Goal: Check status: Check status

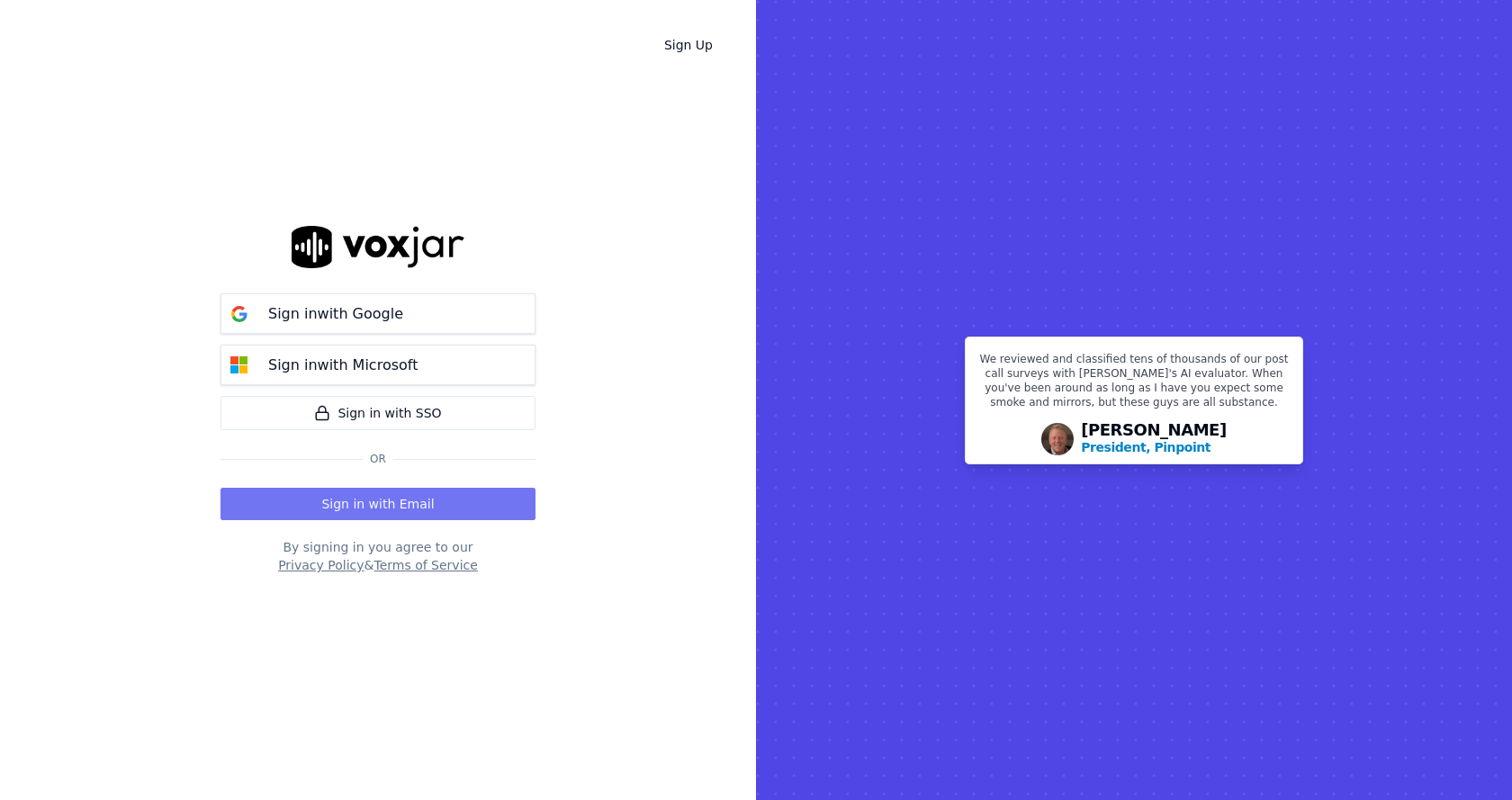
click at [451, 500] on button "Sign in with Email" at bounding box center [378, 503] width 314 height 33
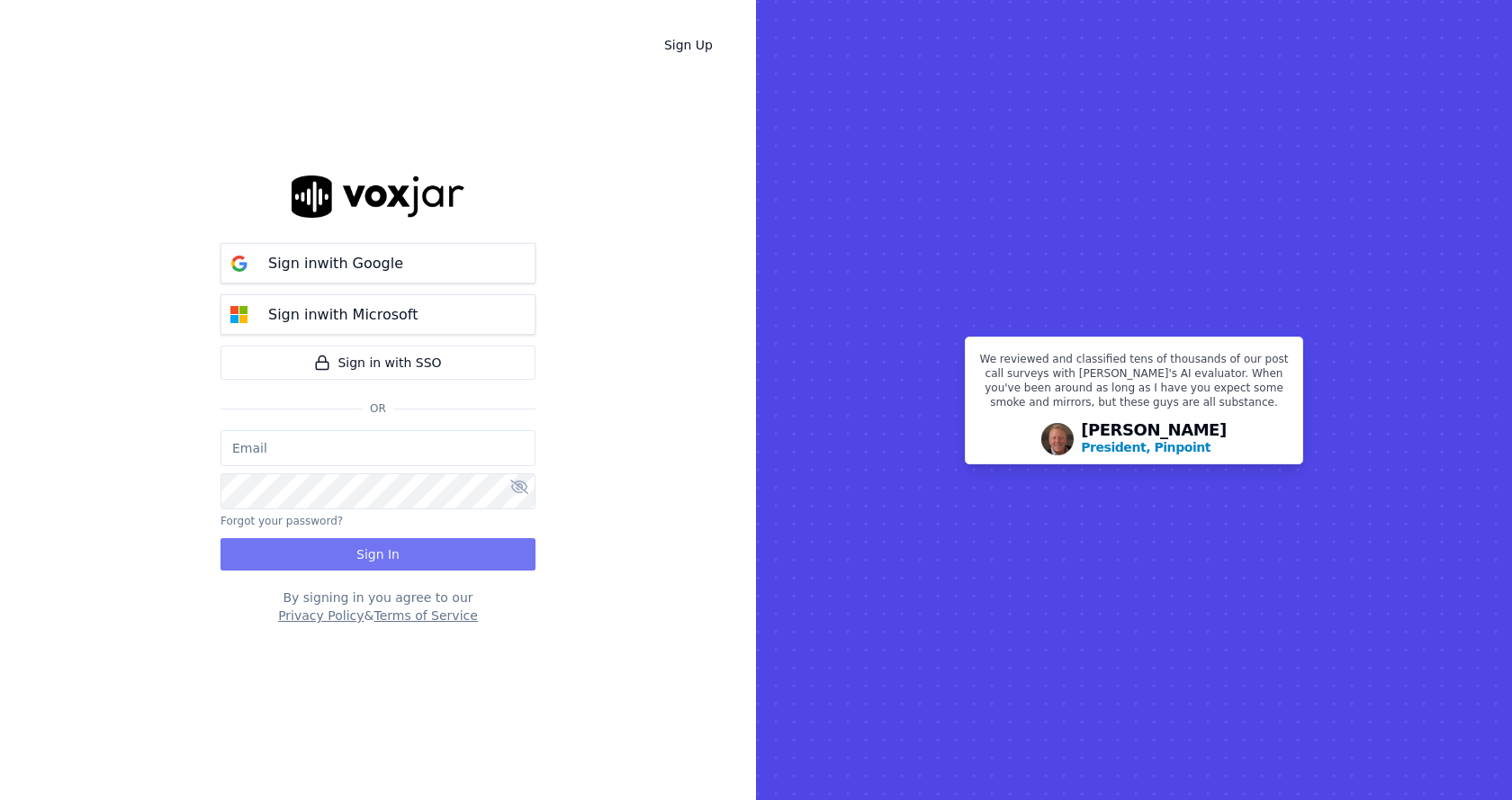
click at [385, 558] on button "Sign In" at bounding box center [378, 554] width 314 height 33
click at [344, 262] on p "Sign in with Google" at bounding box center [335, 264] width 134 height 22
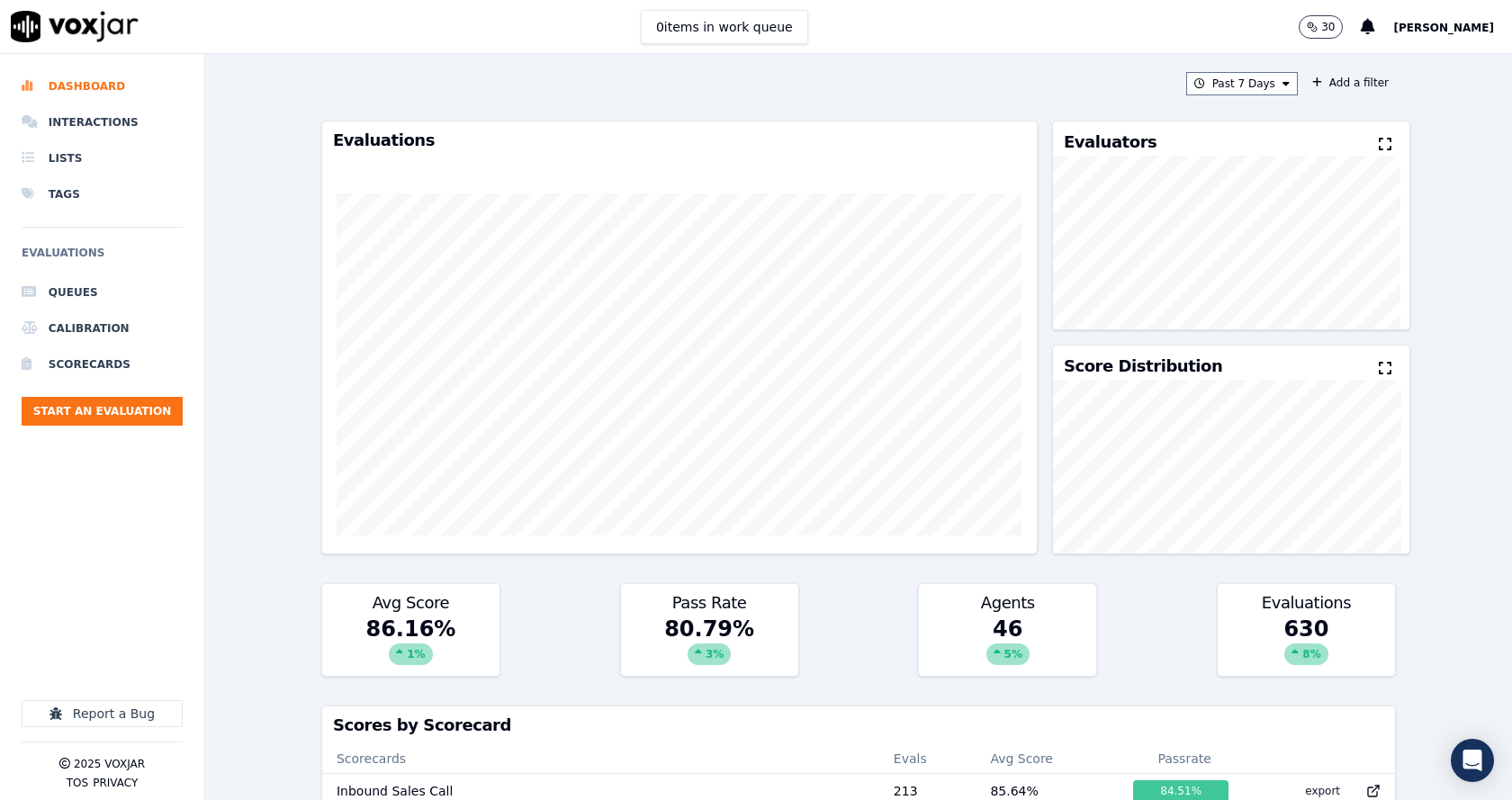
click at [275, 133] on div "Past 7 Days Add a filter Evaluations Evaluators Score Distribution Avg Score 86…" at bounding box center [857, 427] width 1306 height 746
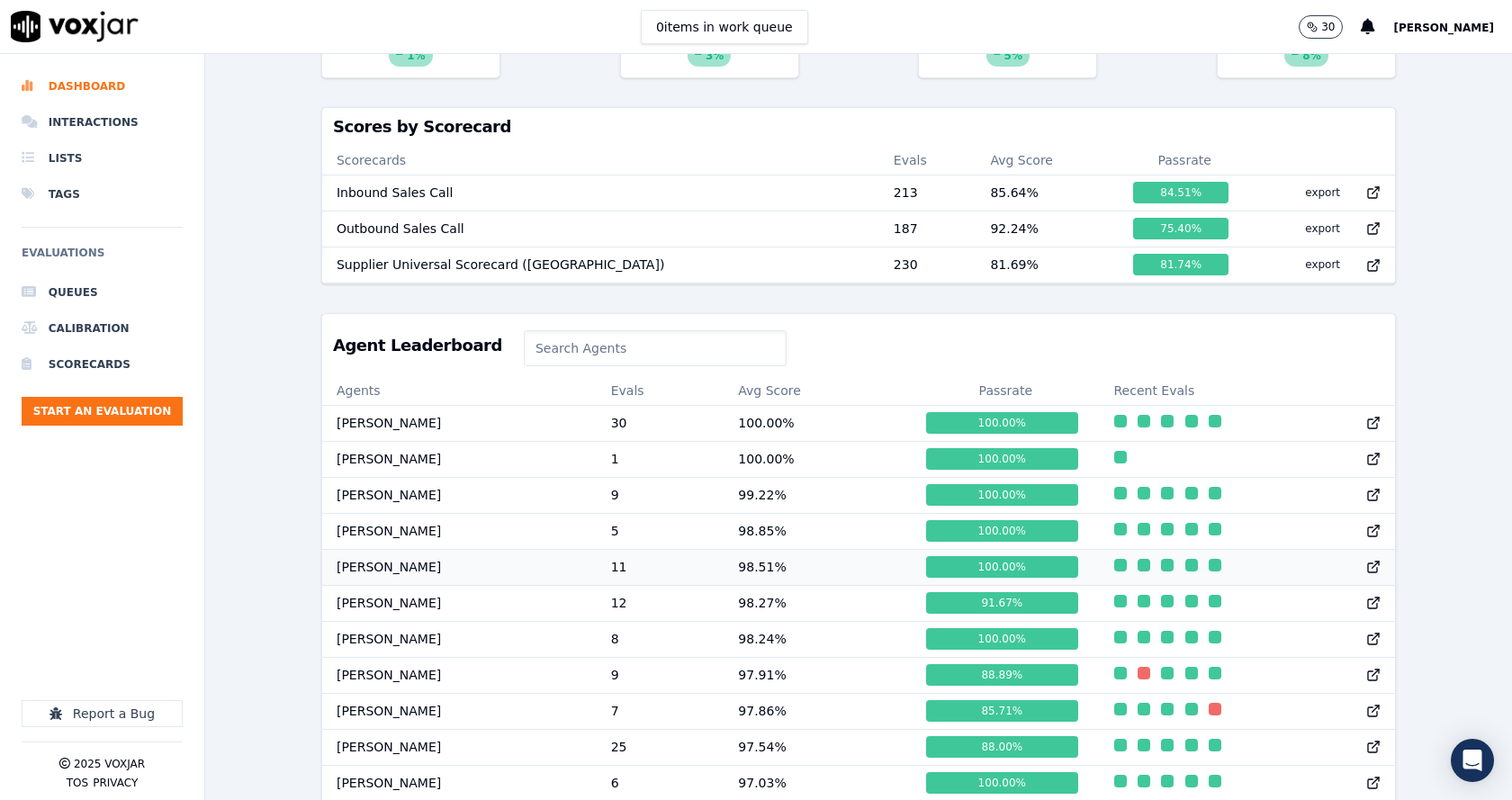
scroll to position [630, 0]
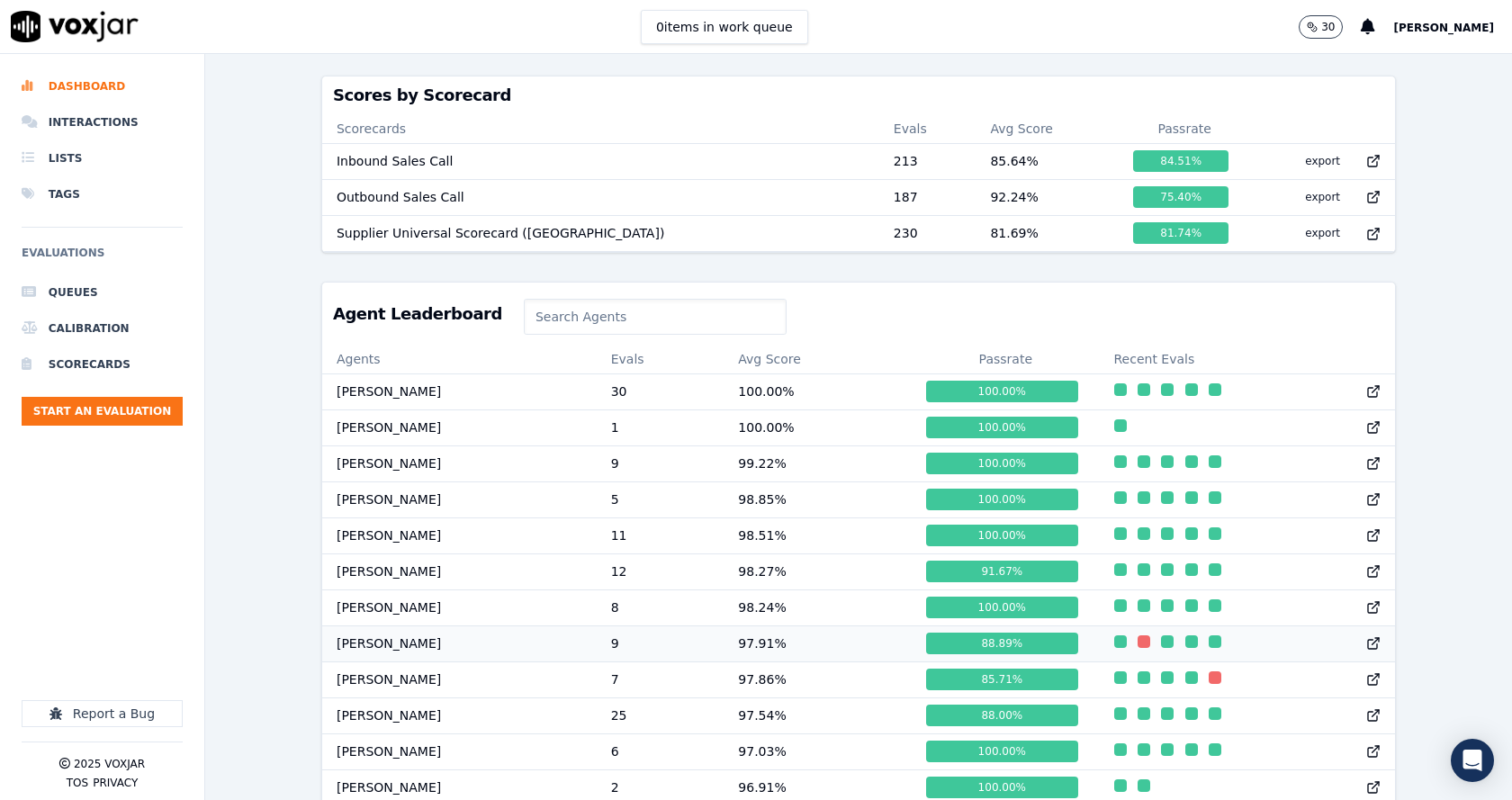
click at [761, 654] on td "97.91 %" at bounding box center [818, 643] width 188 height 36
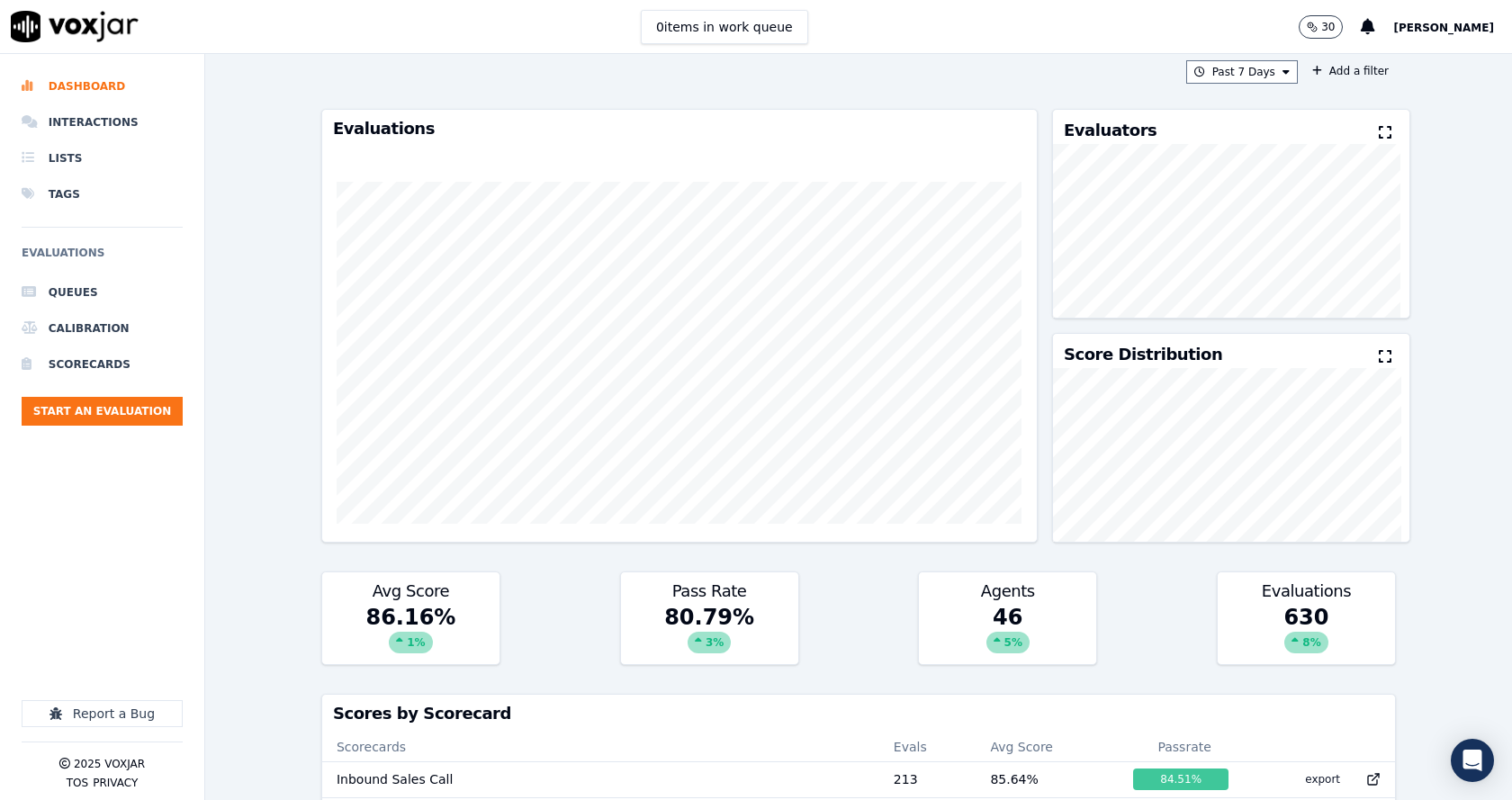
scroll to position [0, 0]
